Goal: Information Seeking & Learning: Learn about a topic

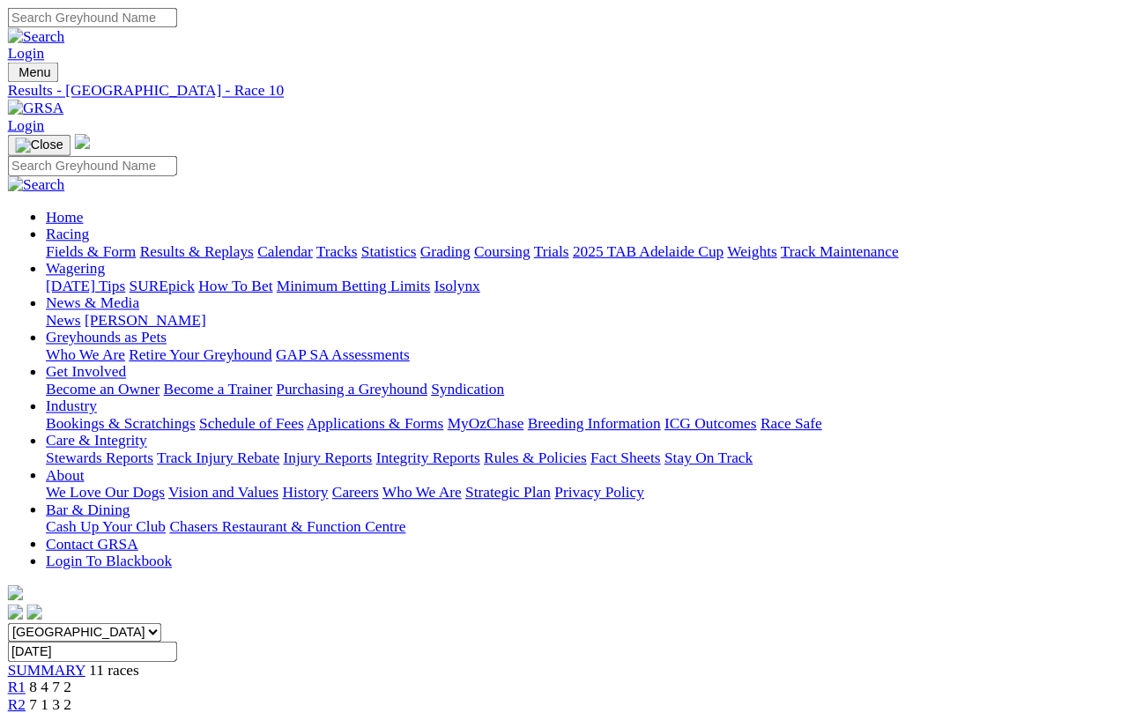
click at [66, 224] on link "Fields & Form" at bounding box center [83, 231] width 83 height 15
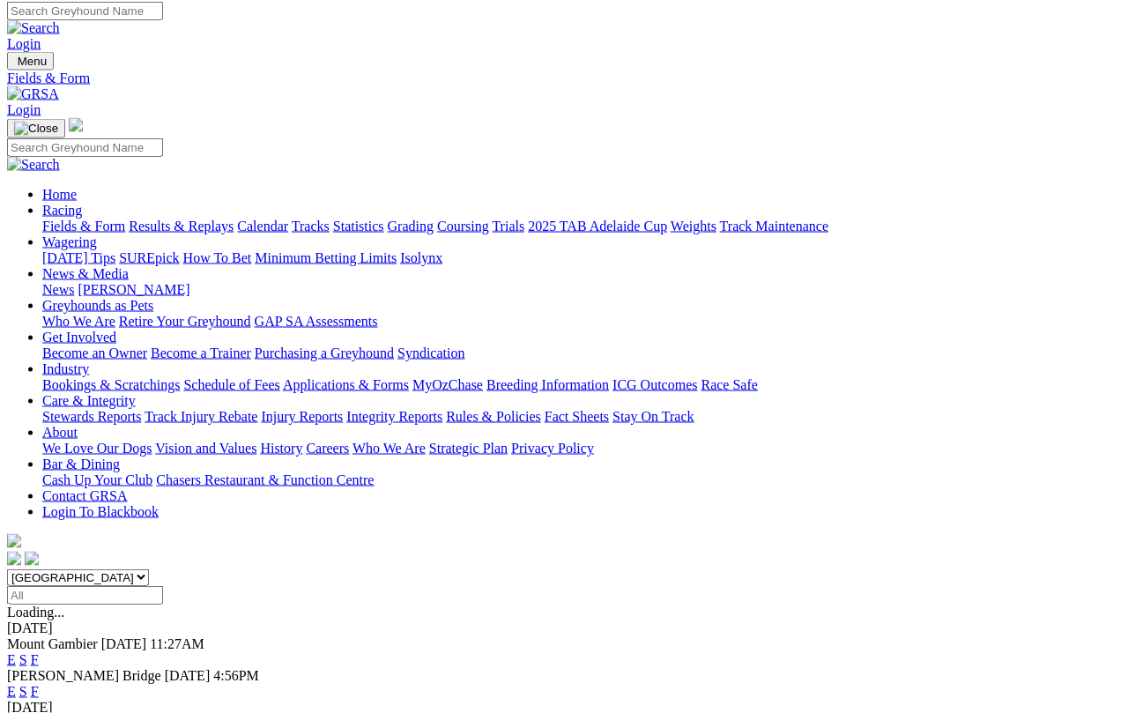
scroll to position [5, 0]
click at [16, 652] on link "E" at bounding box center [11, 659] width 9 height 15
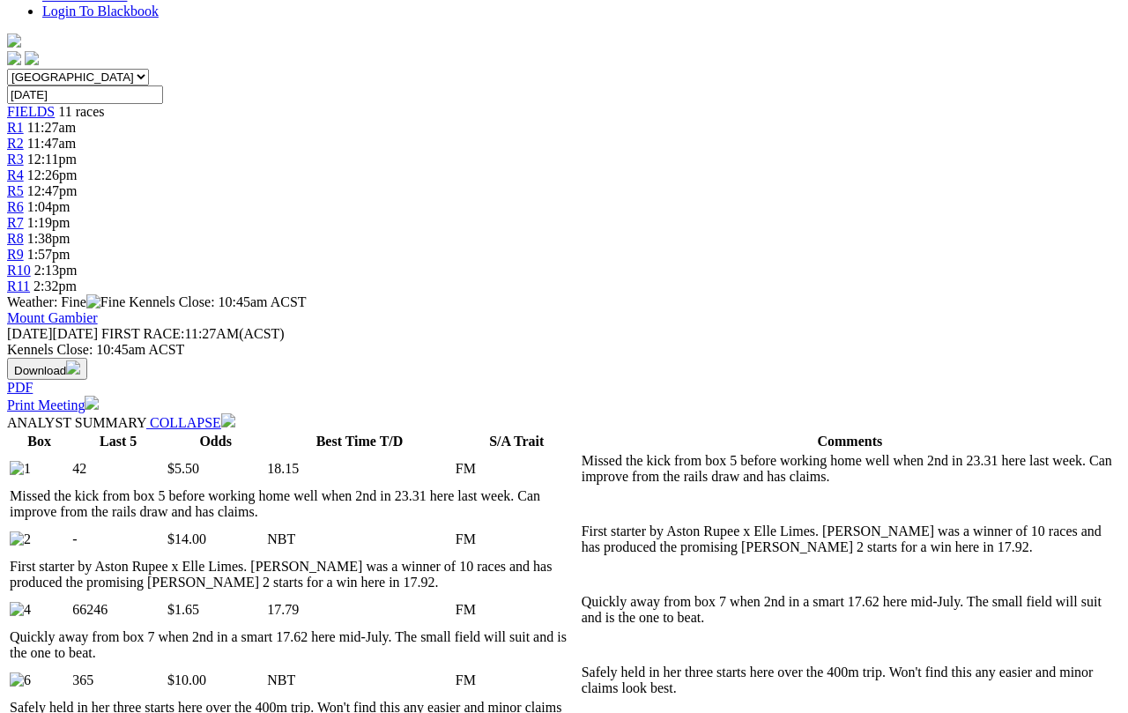
scroll to position [505, 0]
select select "10"
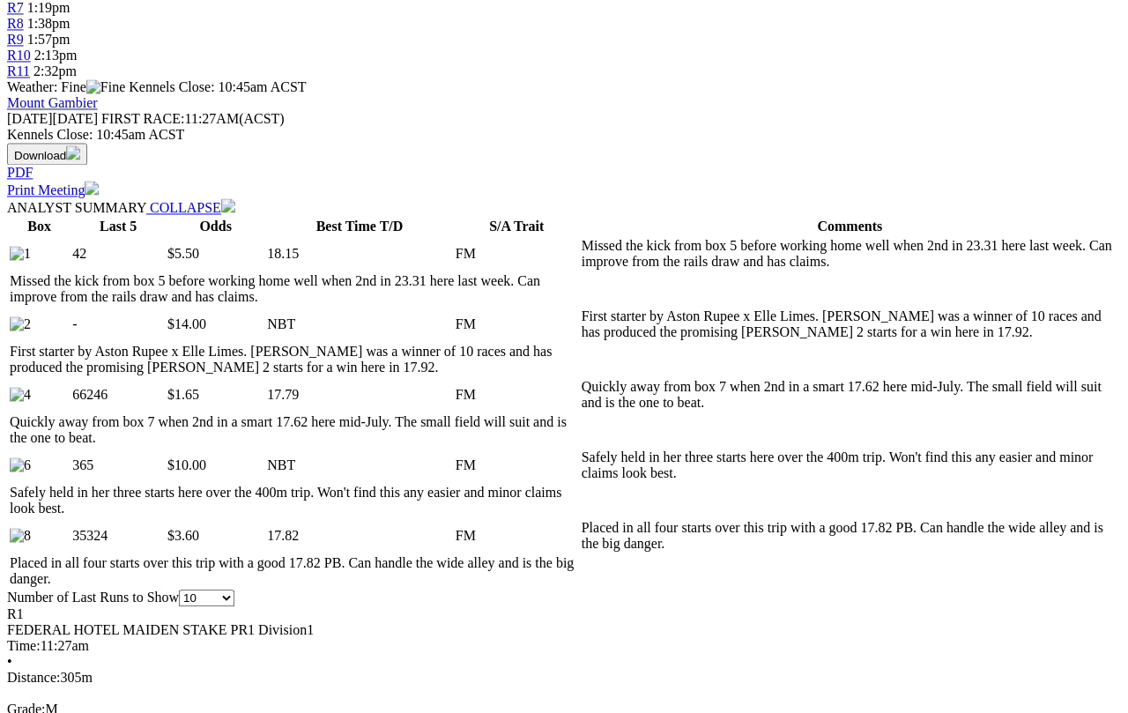
scroll to position [719, 0]
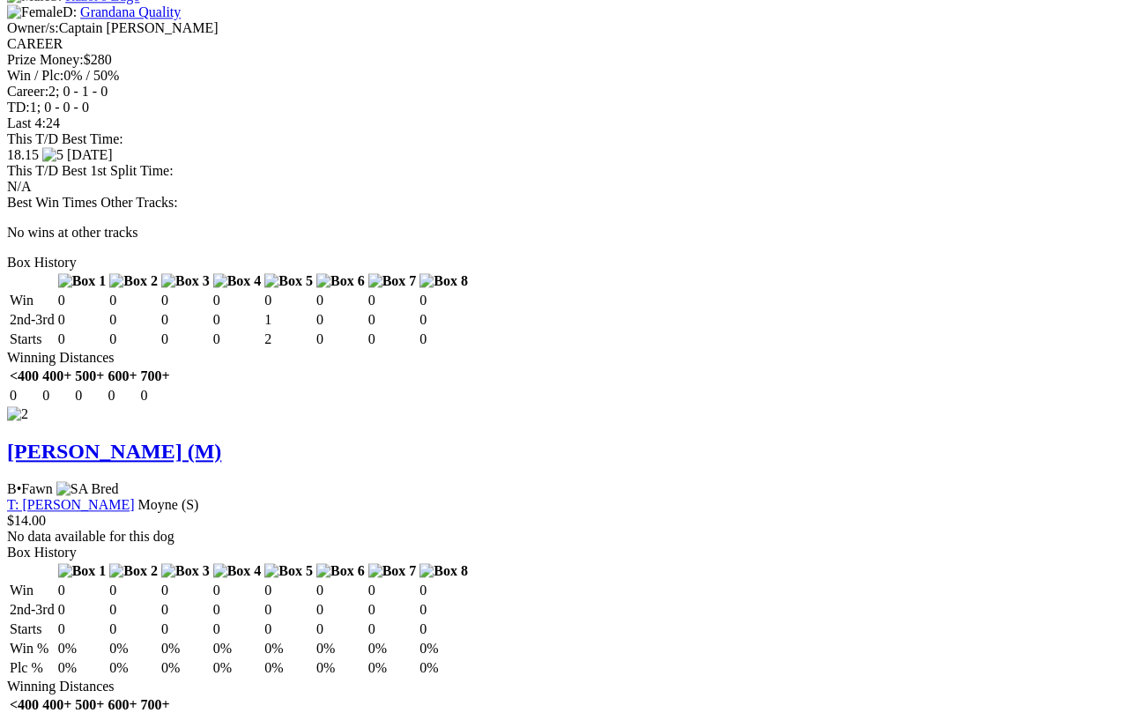
scroll to position [2215, 0]
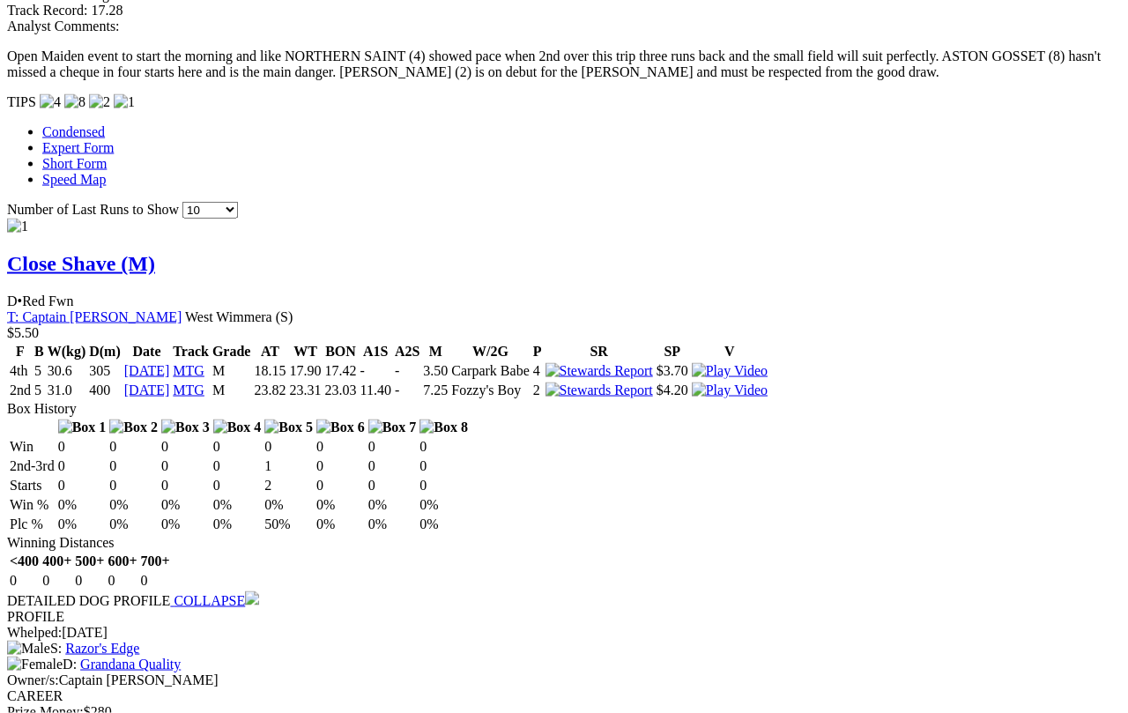
scroll to position [1564, 0]
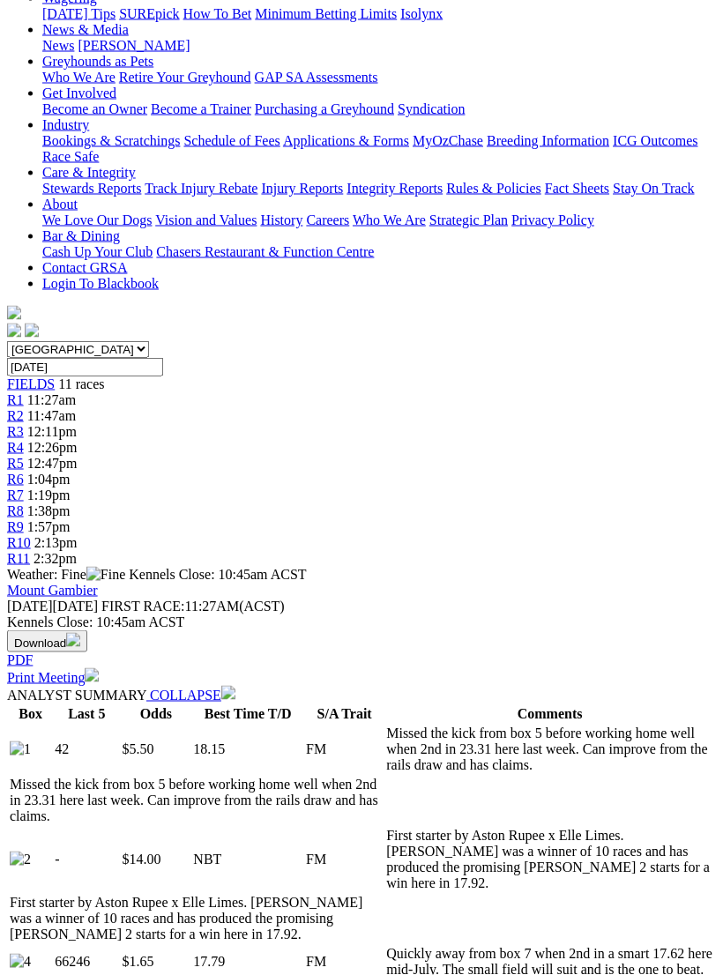
scroll to position [0, 0]
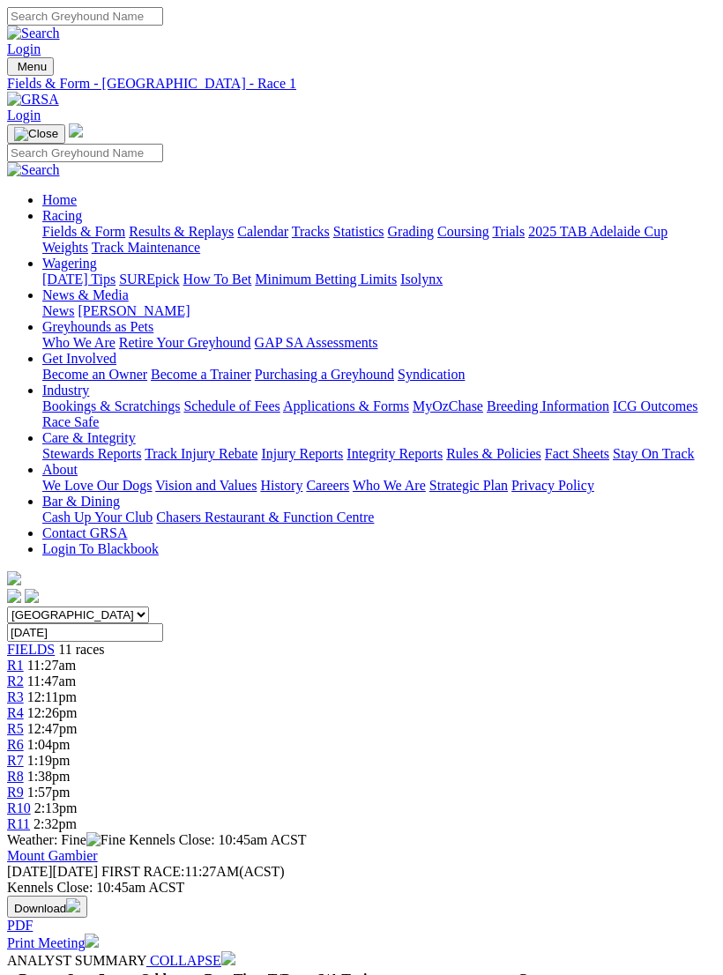
click at [24, 674] on span "R2" at bounding box center [15, 681] width 17 height 15
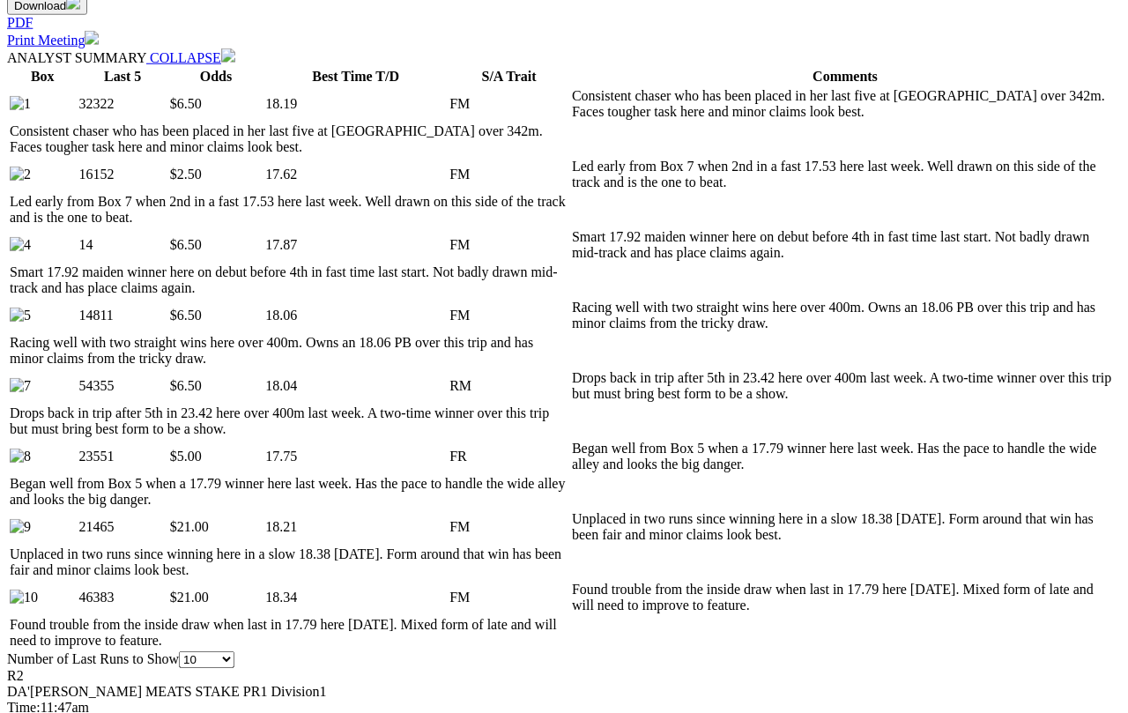
scroll to position [872, 0]
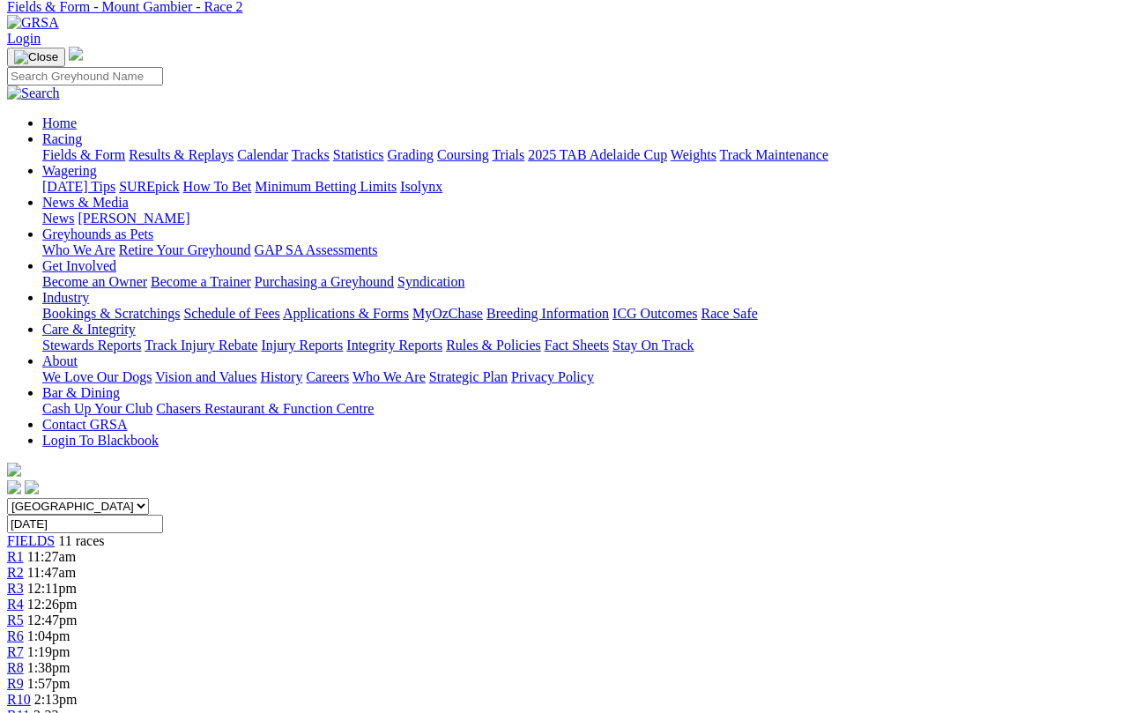
scroll to position [0, 0]
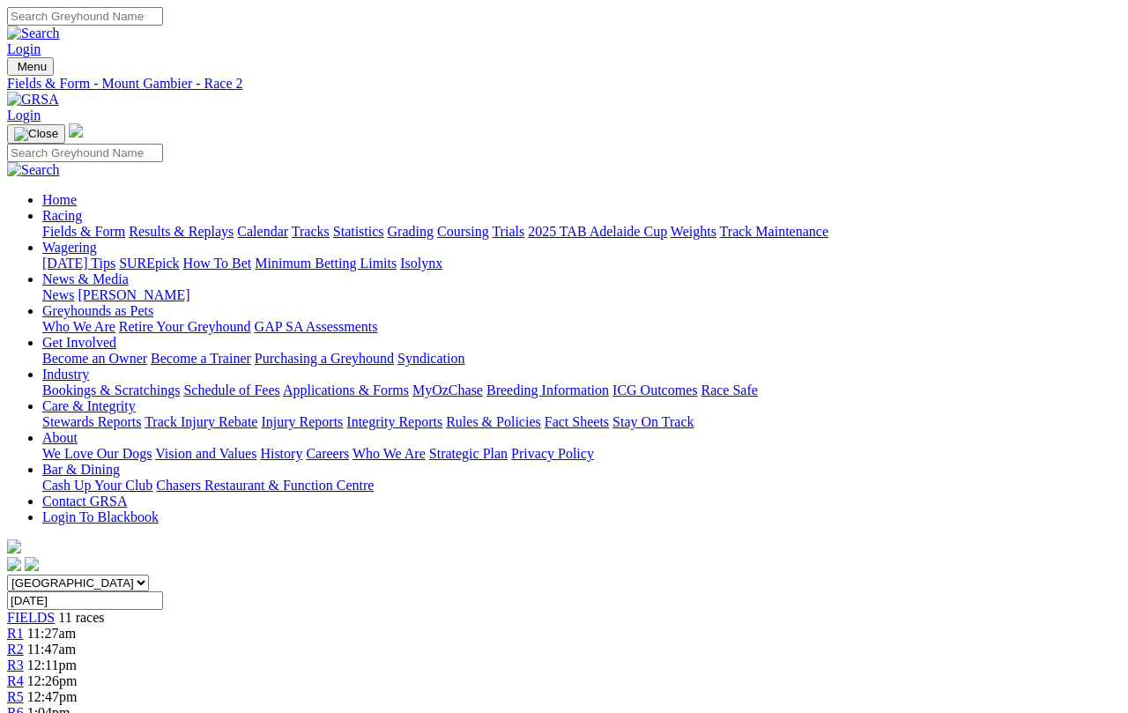
click at [24, 658] on span "R3" at bounding box center [15, 665] width 17 height 15
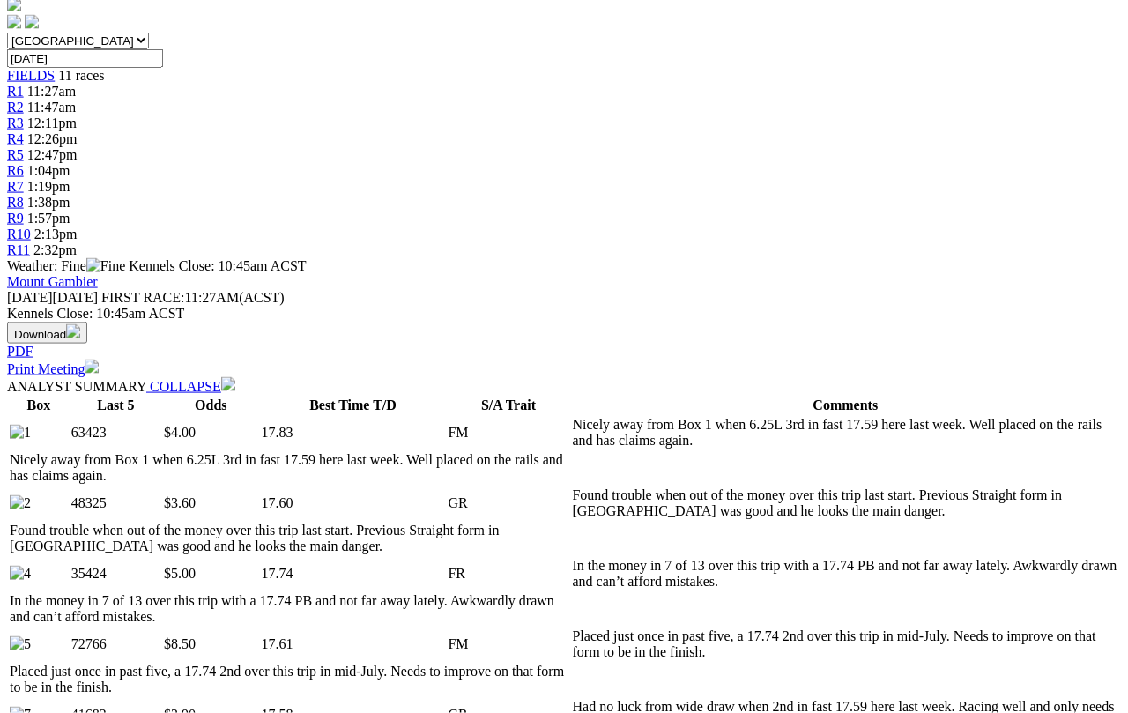
scroll to position [553, 0]
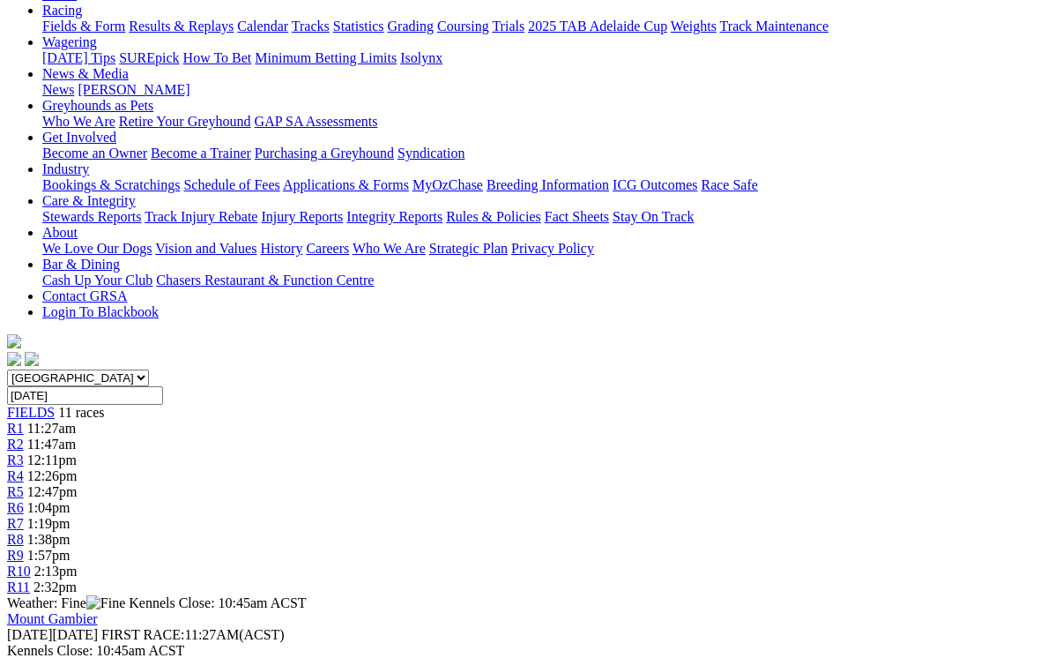
scroll to position [205, 0]
click at [24, 469] on span "R4" at bounding box center [15, 476] width 17 height 15
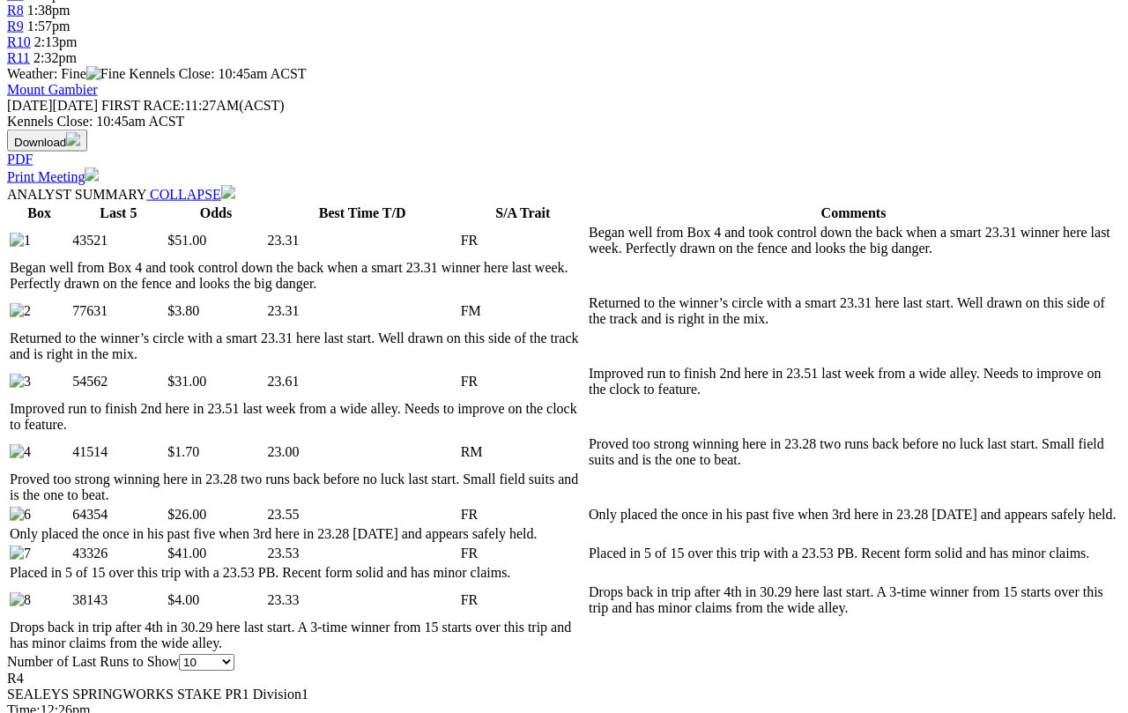
scroll to position [745, 0]
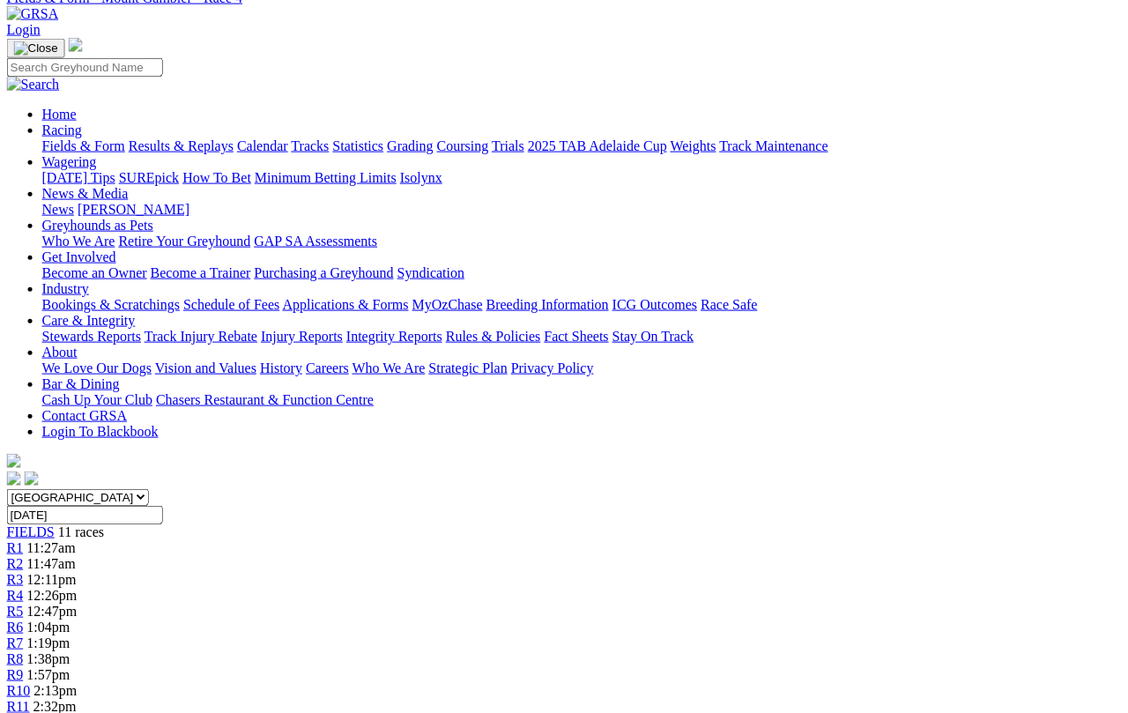
scroll to position [87, 0]
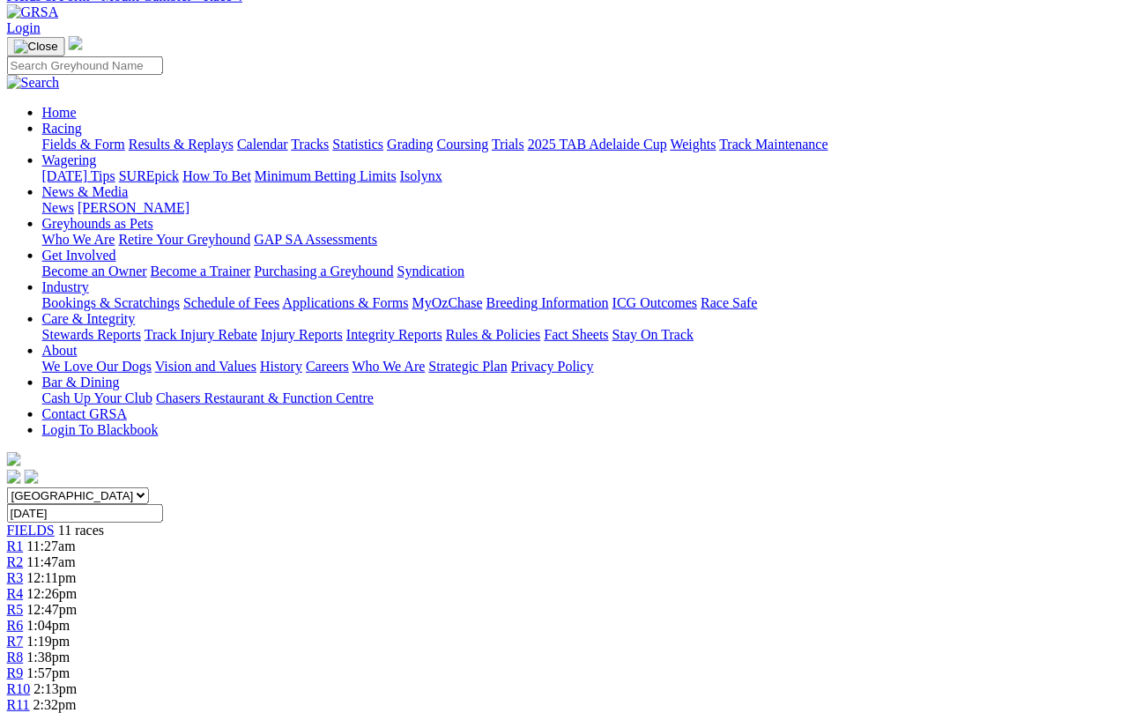
click at [24, 602] on span "R5" at bounding box center [15, 609] width 17 height 15
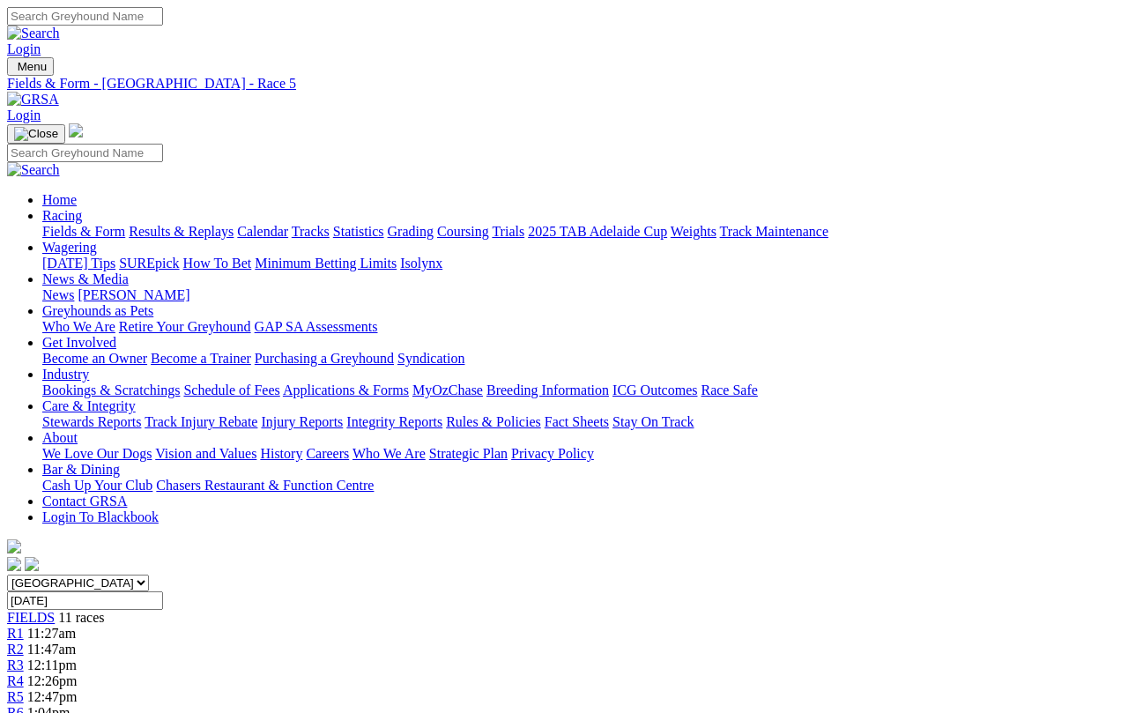
scroll to position [6, 0]
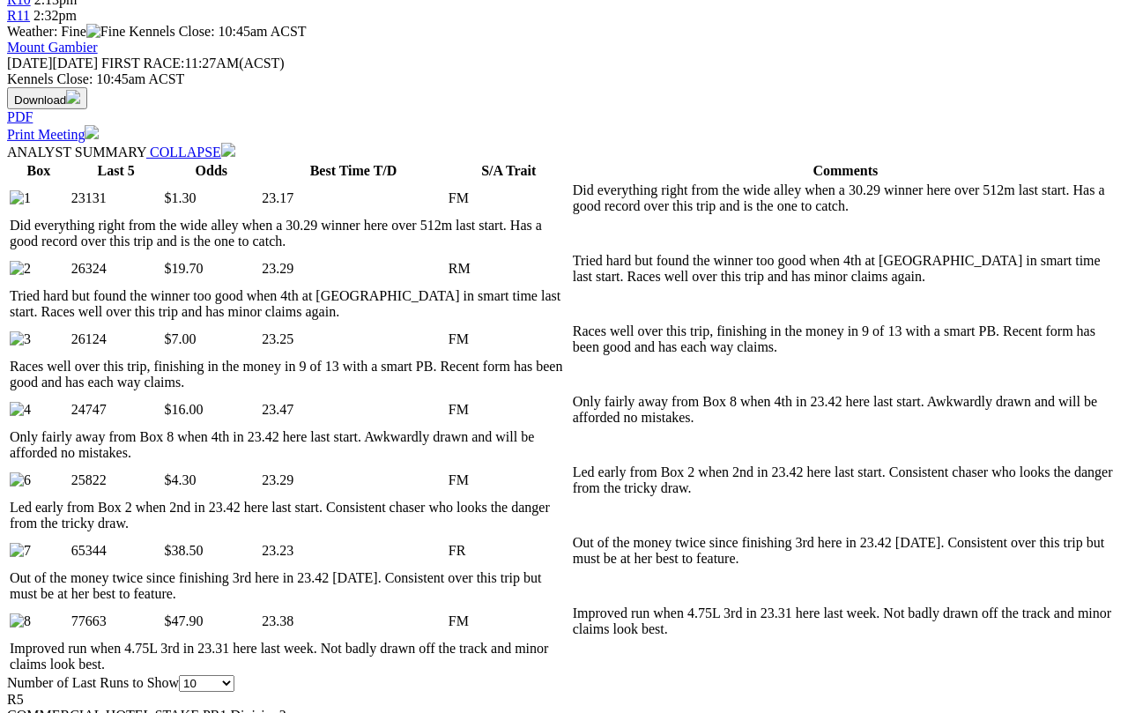
scroll to position [778, 0]
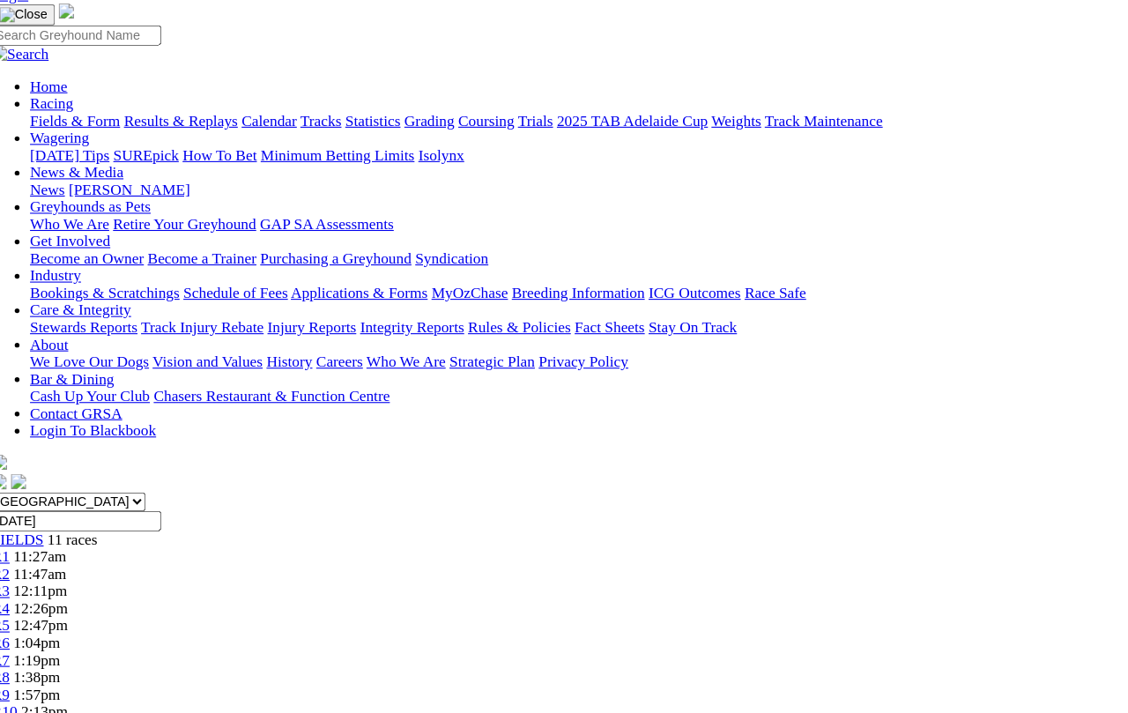
scroll to position [115, 0]
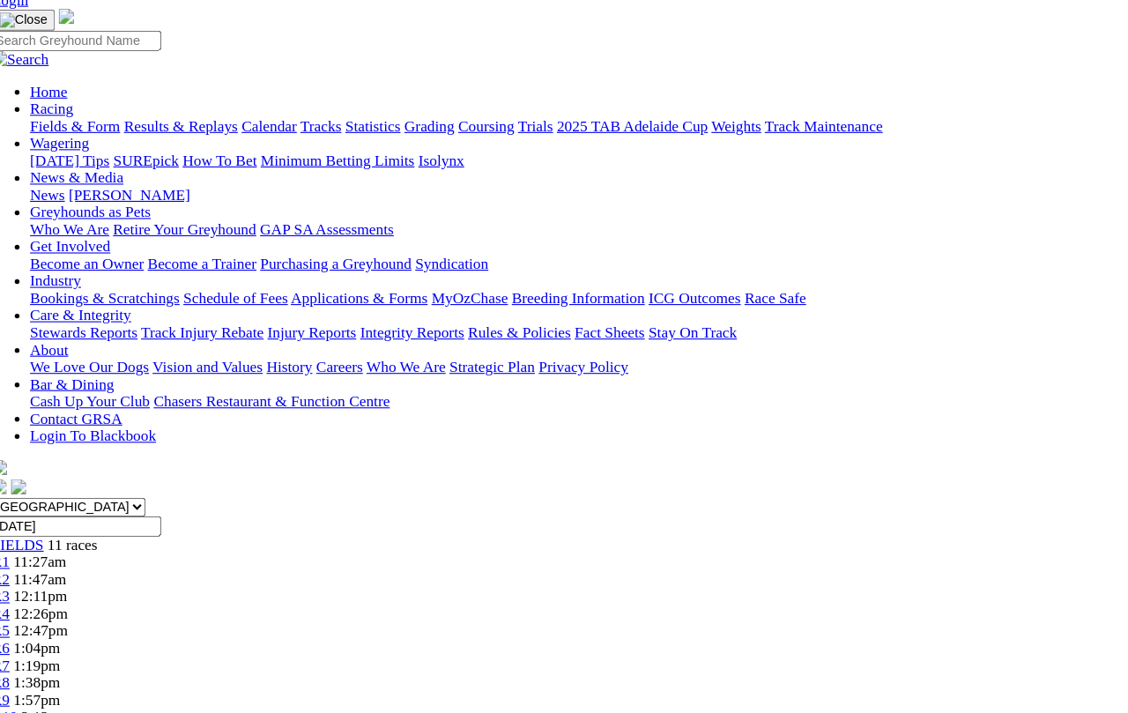
click at [24, 590] on span "R6" at bounding box center [15, 597] width 17 height 15
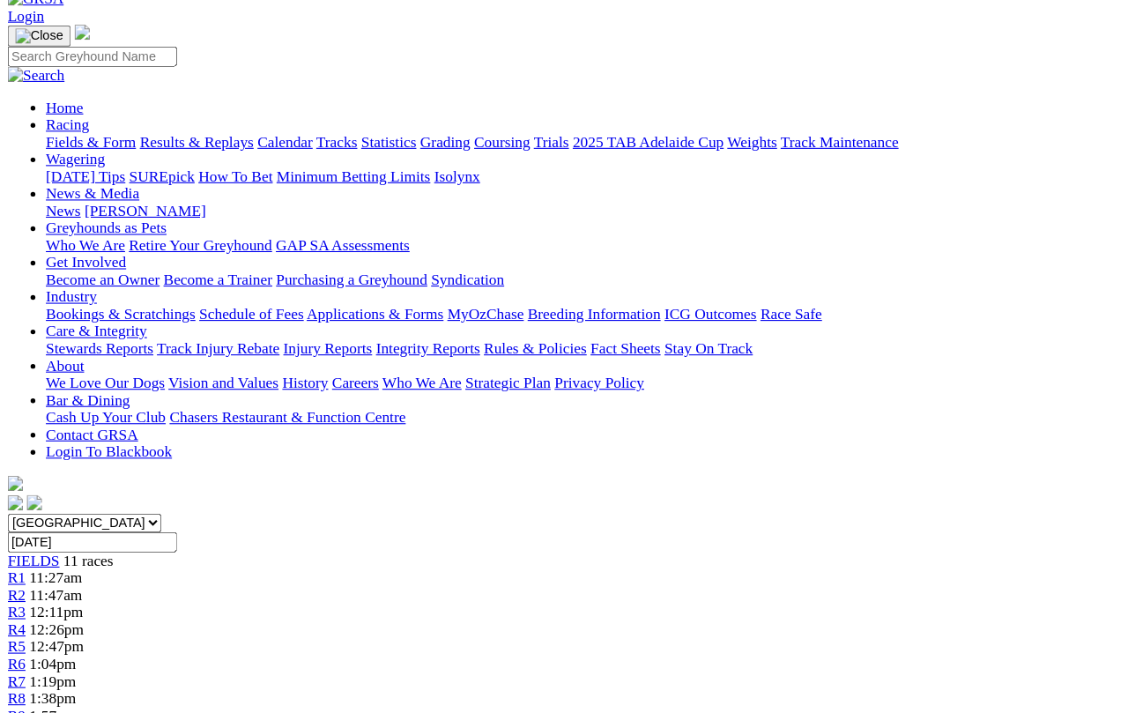
scroll to position [100, 0]
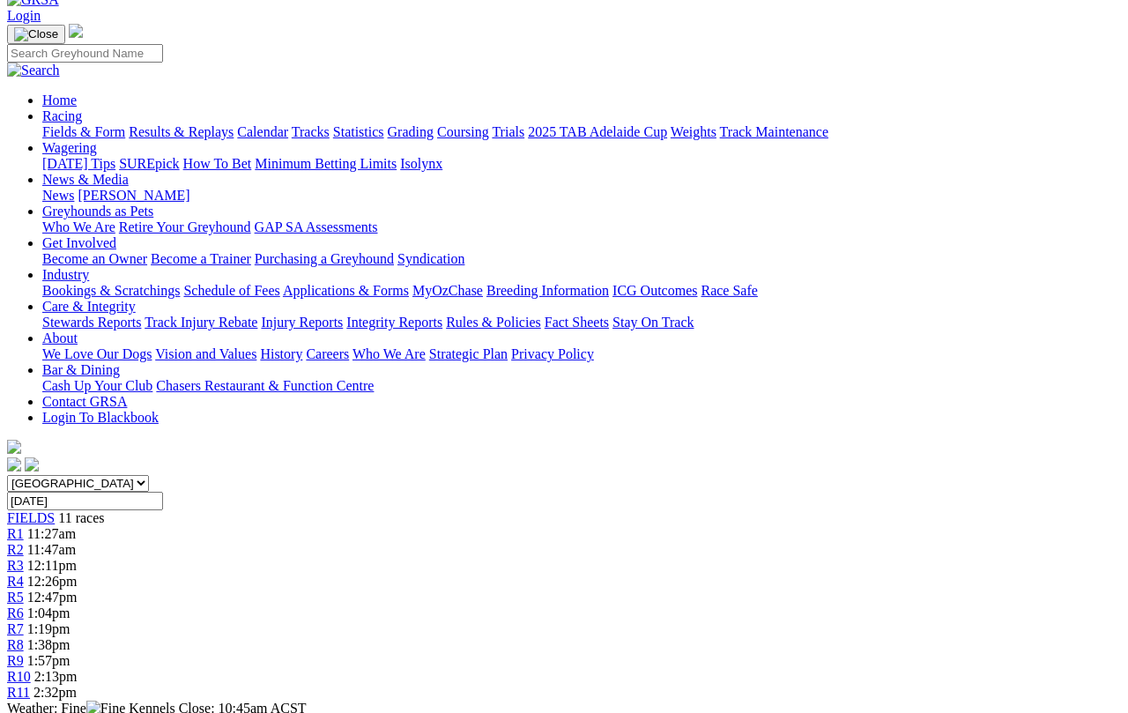
click at [24, 622] on span "R7" at bounding box center [15, 629] width 17 height 15
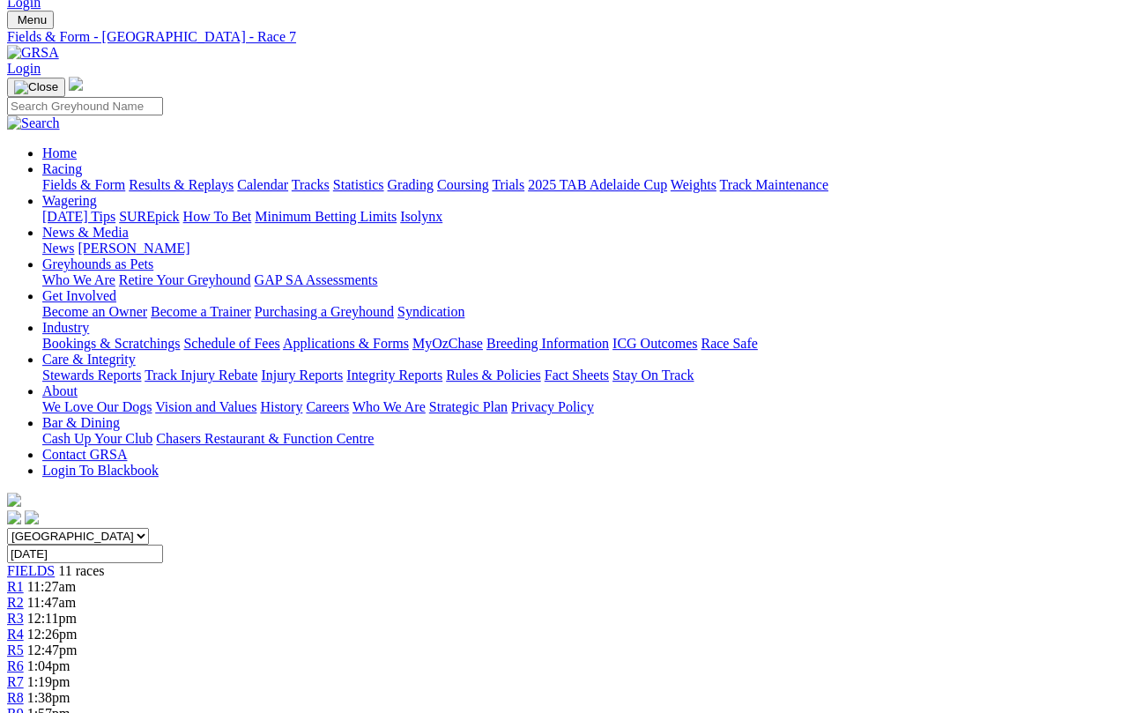
scroll to position [47, 0]
click at [24, 690] on span "R8" at bounding box center [15, 697] width 17 height 15
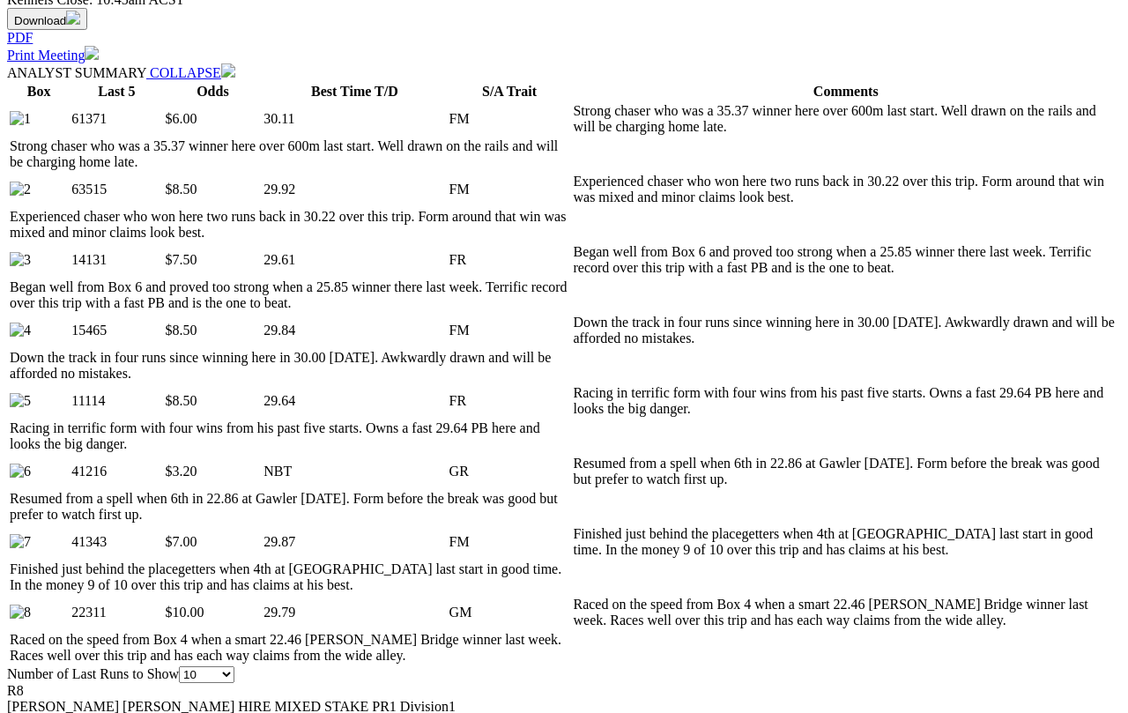
scroll to position [860, 0]
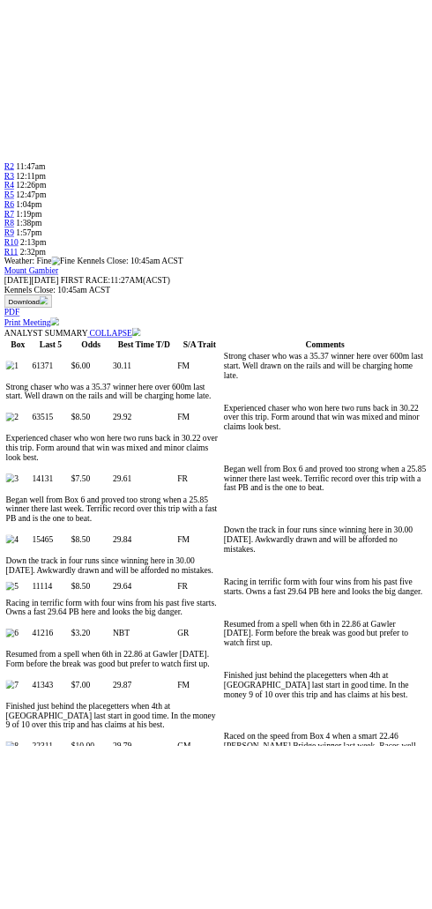
scroll to position [1155, 0]
